Goal: Check status: Check status

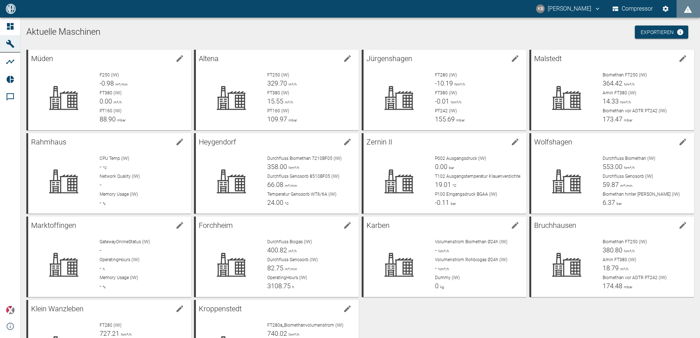
click at [282, 34] on h1 "Aktuelle Maschinen" at bounding box center [359, 32] width 667 height 12
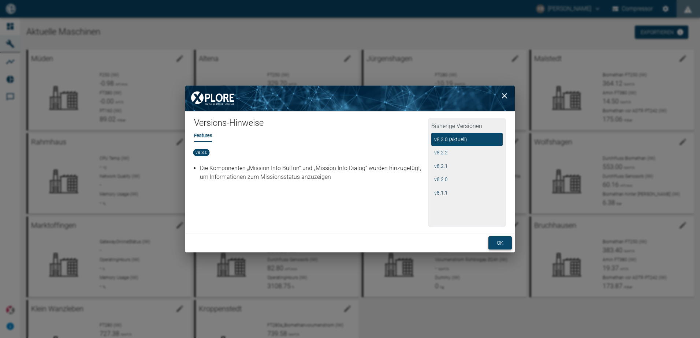
click at [495, 243] on button "ok" at bounding box center [499, 243] width 23 height 14
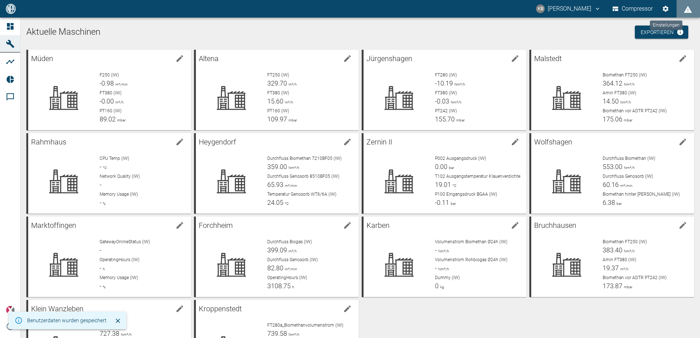
click at [644, 11] on button "Compressor" at bounding box center [633, 8] width 44 height 13
click at [594, 10] on icon "kevin.bittner@arcanum-energy.de" at bounding box center [597, 8] width 7 height 7
click at [10, 63] on div at bounding box center [350, 169] width 700 height 338
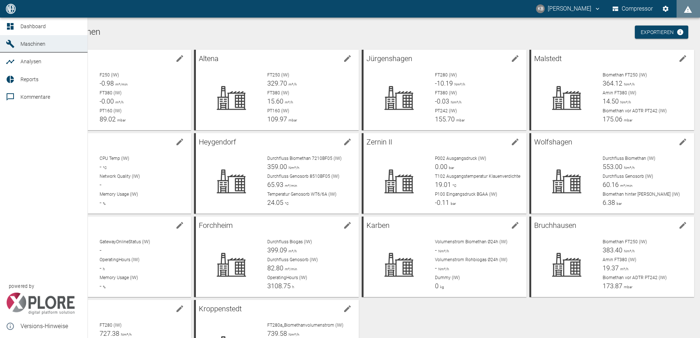
click at [17, 78] on link "Reports" at bounding box center [43, 80] width 87 height 18
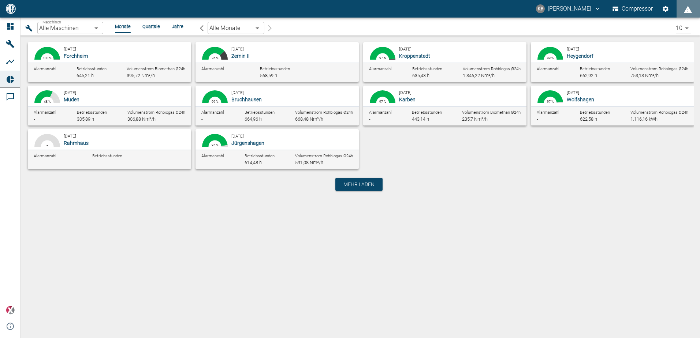
click at [241, 95] on div "[DATE] [GEOGRAPHIC_DATA]" at bounding box center [293, 96] width 124 height 15
type input "af7d40c2-c812-4a17-a281-d871ce7187b0"
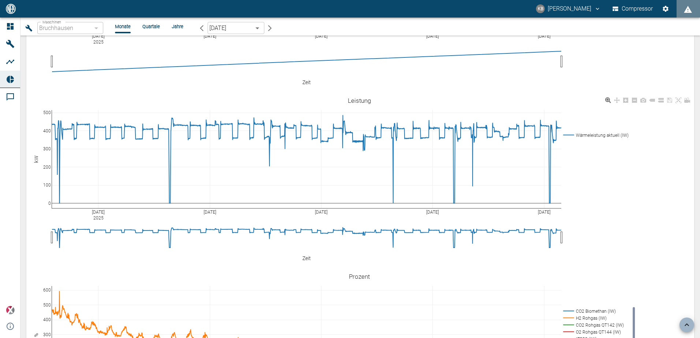
scroll to position [2456, 0]
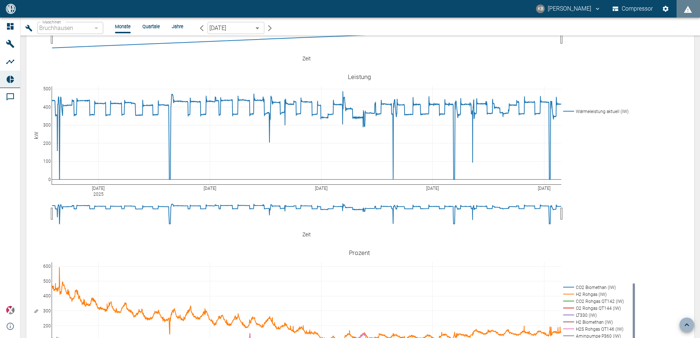
drag, startPoint x: 696, startPoint y: 311, endPoint x: 697, endPoint y: 296, distance: 15.0
click at [697, 296] on div "Zurück zur Übersicht Verfügbarkeit 98.74 % 0.18 % 0.01 % running no_data unknow…" at bounding box center [359, 186] width 679 height 303
drag, startPoint x: 697, startPoint y: 308, endPoint x: 673, endPoint y: 173, distance: 136.6
click at [683, 194] on div "Zurück zur Übersicht Verfügbarkeit 98.74 % 0.18 % 0.01 % running no_data unknow…" at bounding box center [359, 186] width 679 height 303
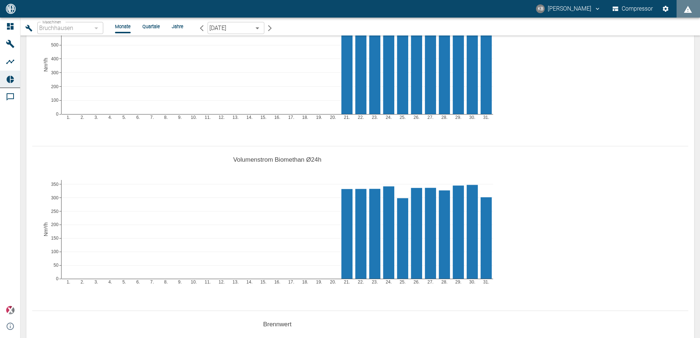
scroll to position [0, 0]
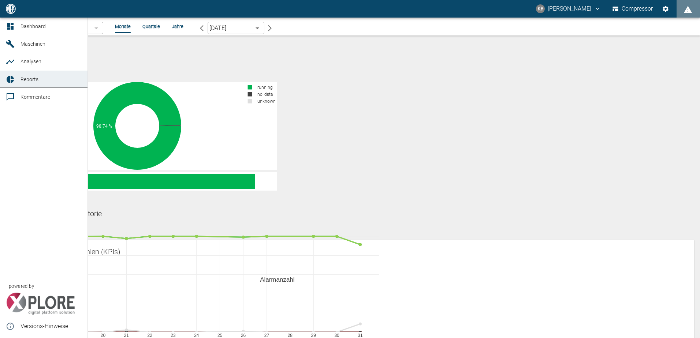
click at [18, 40] on link "Maschinen" at bounding box center [43, 44] width 87 height 18
